Goal: Navigation & Orientation: Find specific page/section

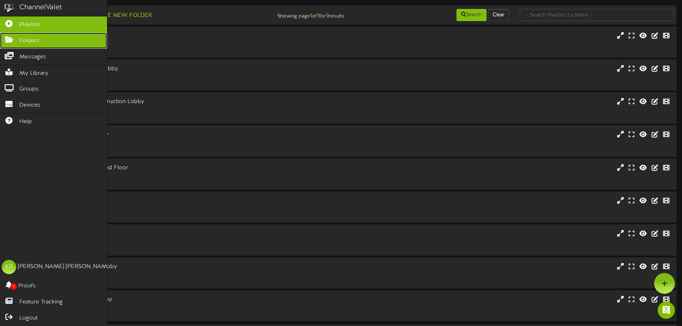
click at [18, 42] on link "Folders" at bounding box center [53, 41] width 107 height 16
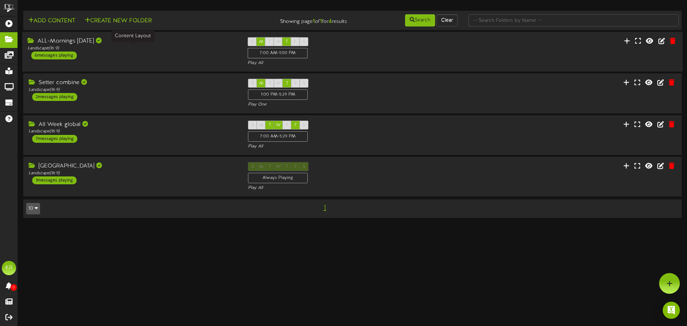
click at [162, 50] on div "Landscape ( 16:9 )" at bounding box center [132, 48] width 209 height 6
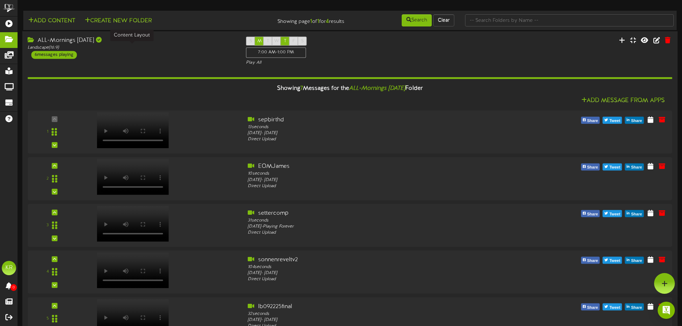
click at [104, 45] on div "Landscape ( 16:9 )" at bounding box center [132, 48] width 208 height 6
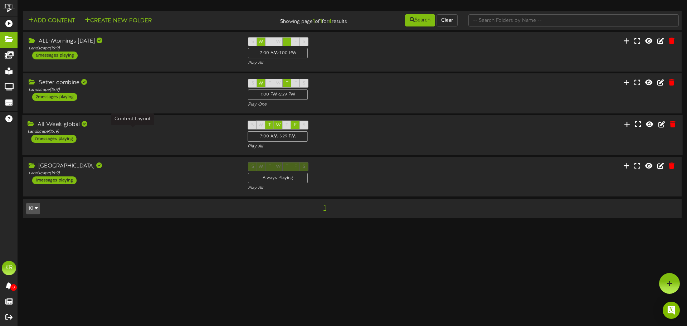
click at [115, 129] on div "Landscape ( 16:9 )" at bounding box center [132, 132] width 209 height 6
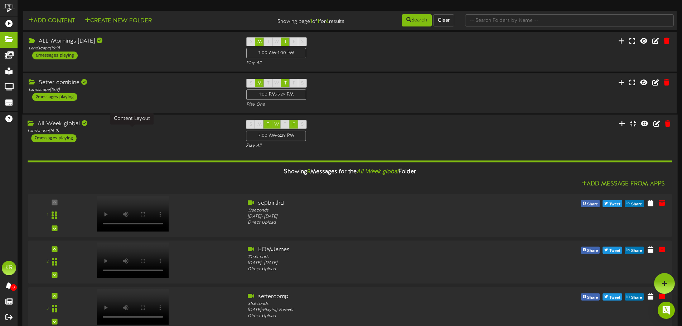
click at [170, 132] on div "Landscape ( 16:9 )" at bounding box center [132, 131] width 208 height 6
